Goal: Book appointment/travel/reservation

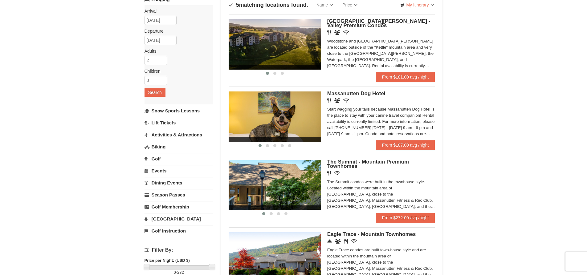
scroll to position [62, 0]
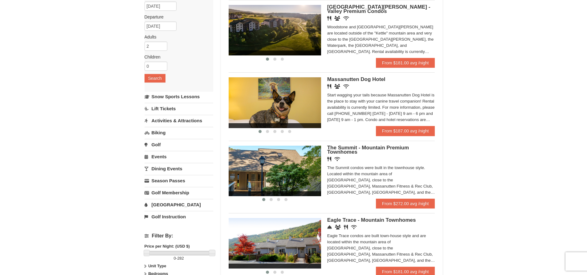
click at [171, 204] on link "[GEOGRAPHIC_DATA]" at bounding box center [179, 204] width 69 height 11
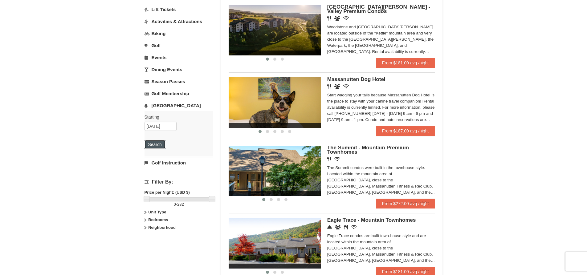
click at [157, 146] on button "Search" at bounding box center [155, 144] width 21 height 9
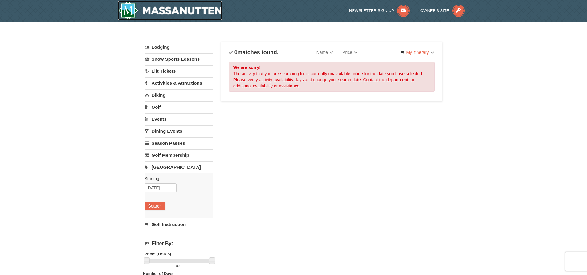
click at [188, 11] on img at bounding box center [170, 11] width 104 height 20
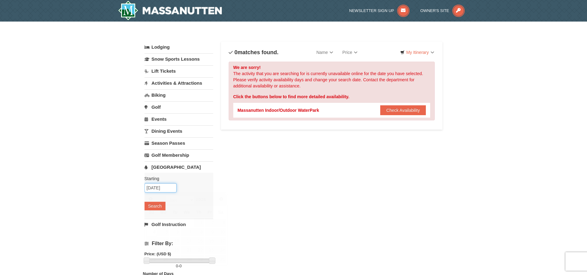
click at [162, 188] on input "[DATE]" at bounding box center [161, 187] width 32 height 9
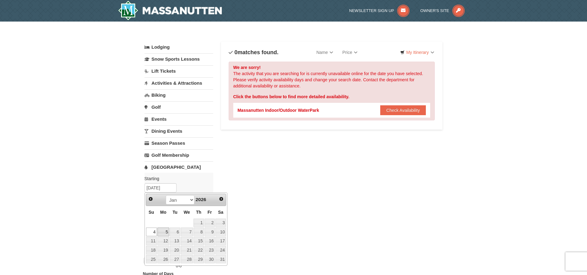
click at [168, 232] on link "5" at bounding box center [164, 232] width 12 height 9
type input "01/05/2026"
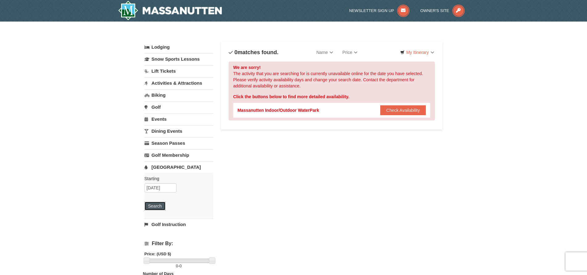
click at [154, 206] on button "Search" at bounding box center [155, 206] width 21 height 9
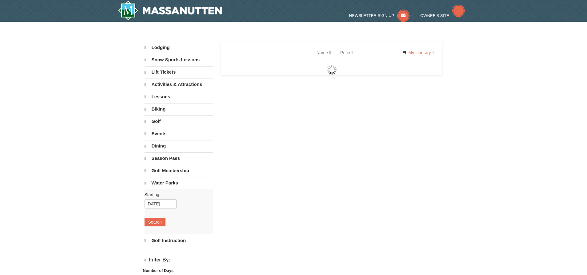
select select "9"
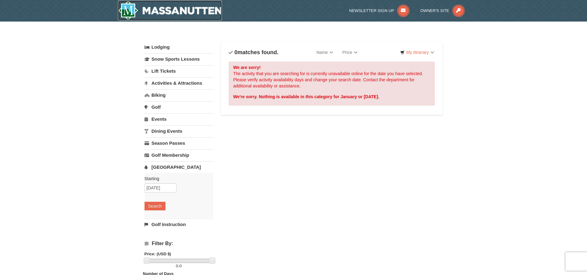
click at [172, 15] on img at bounding box center [170, 11] width 104 height 20
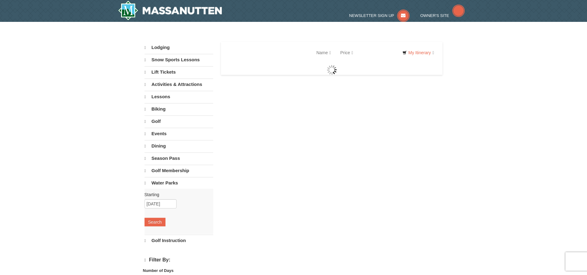
select select "9"
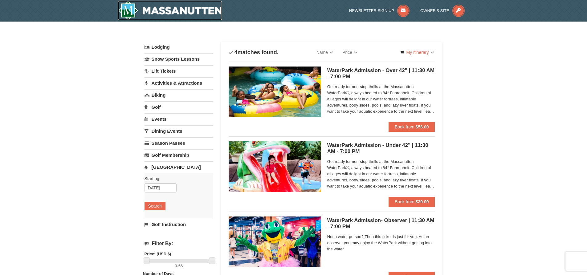
click at [155, 14] on img at bounding box center [170, 11] width 104 height 20
